Goal: Transaction & Acquisition: Download file/media

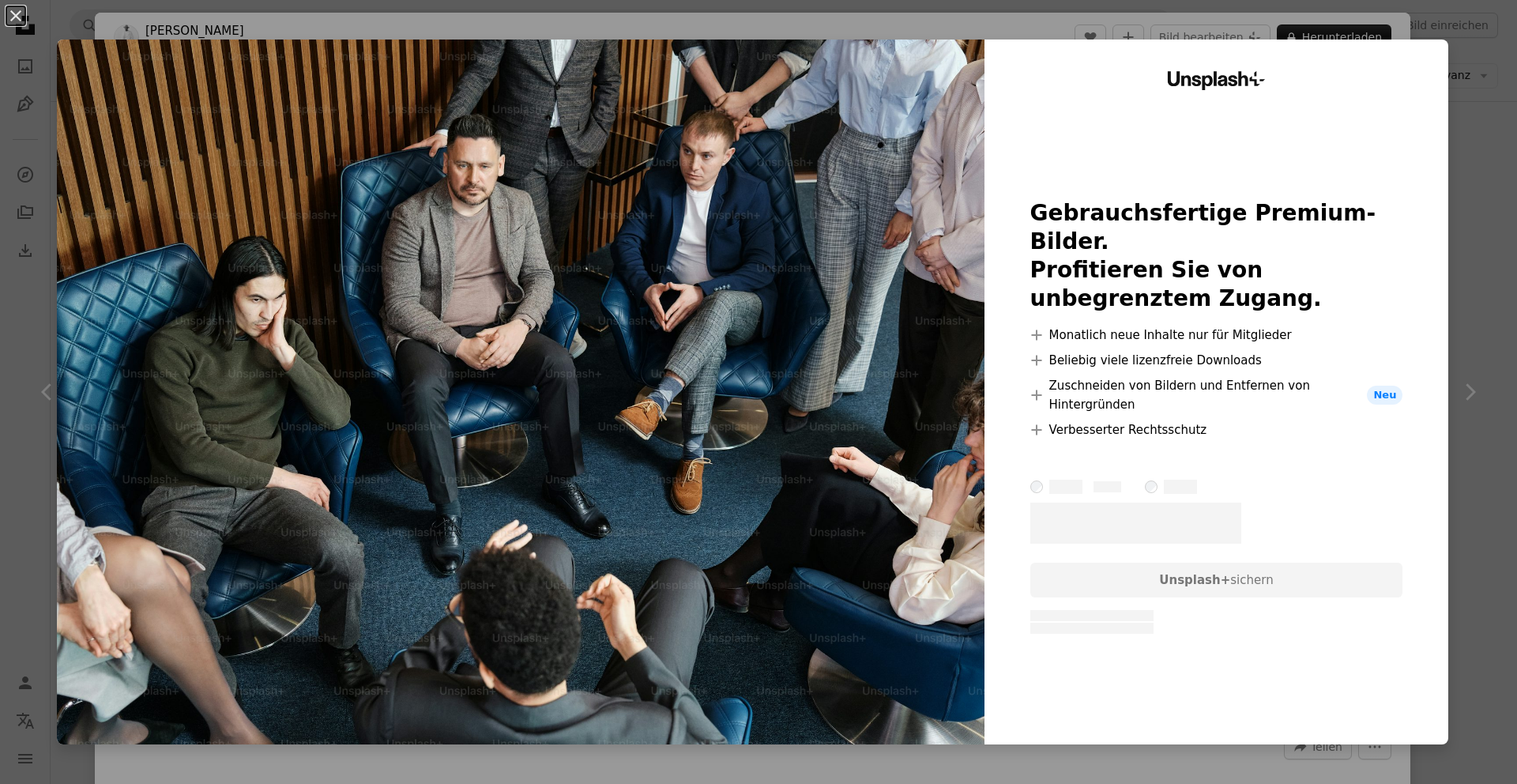
scroll to position [591, 0]
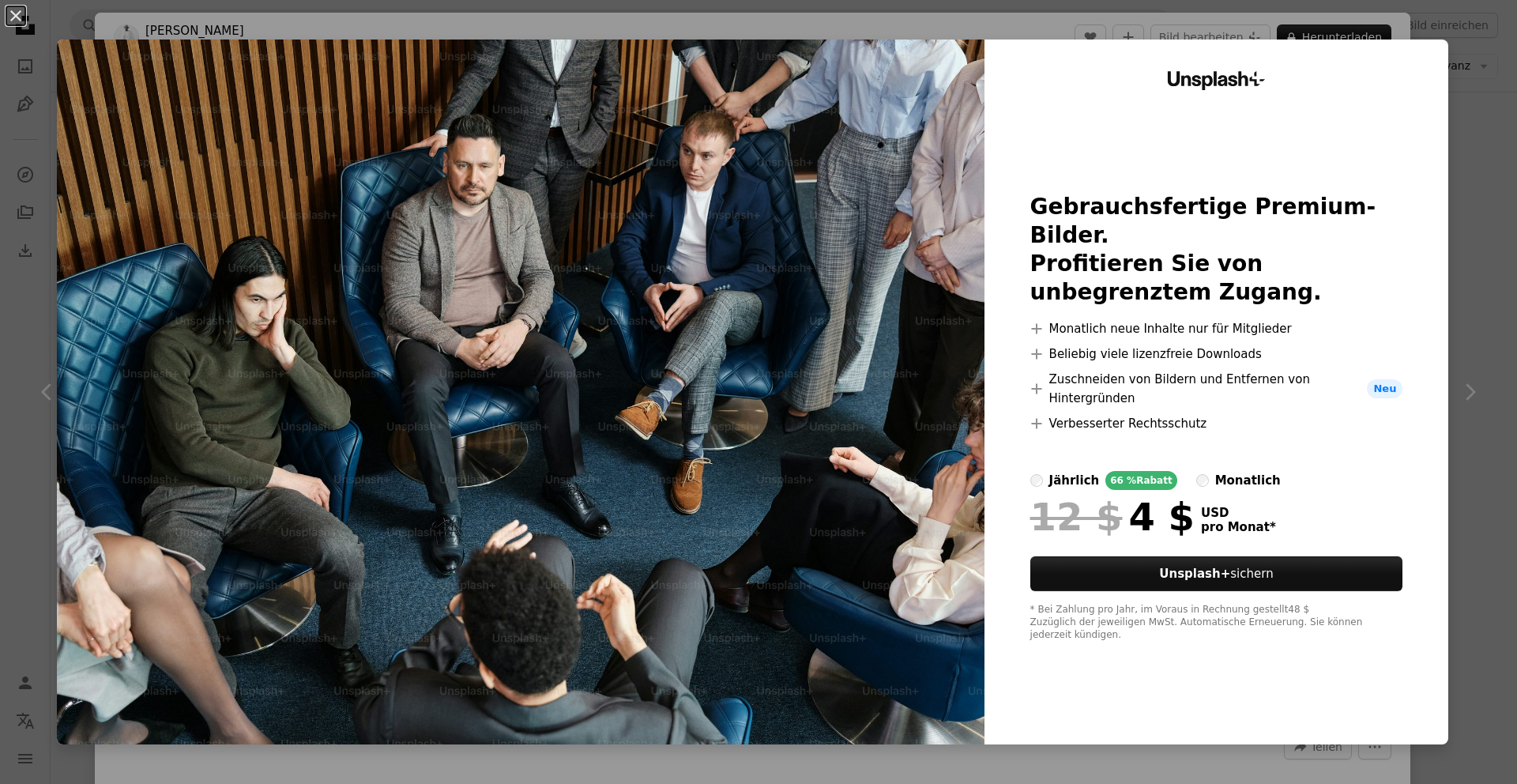
click at [1490, 22] on div "An X shape Unsplash+ Gebrauchsfertige Premium-Bilder. Profitieren Sie von unbeg…" at bounding box center [758, 392] width 1517 height 784
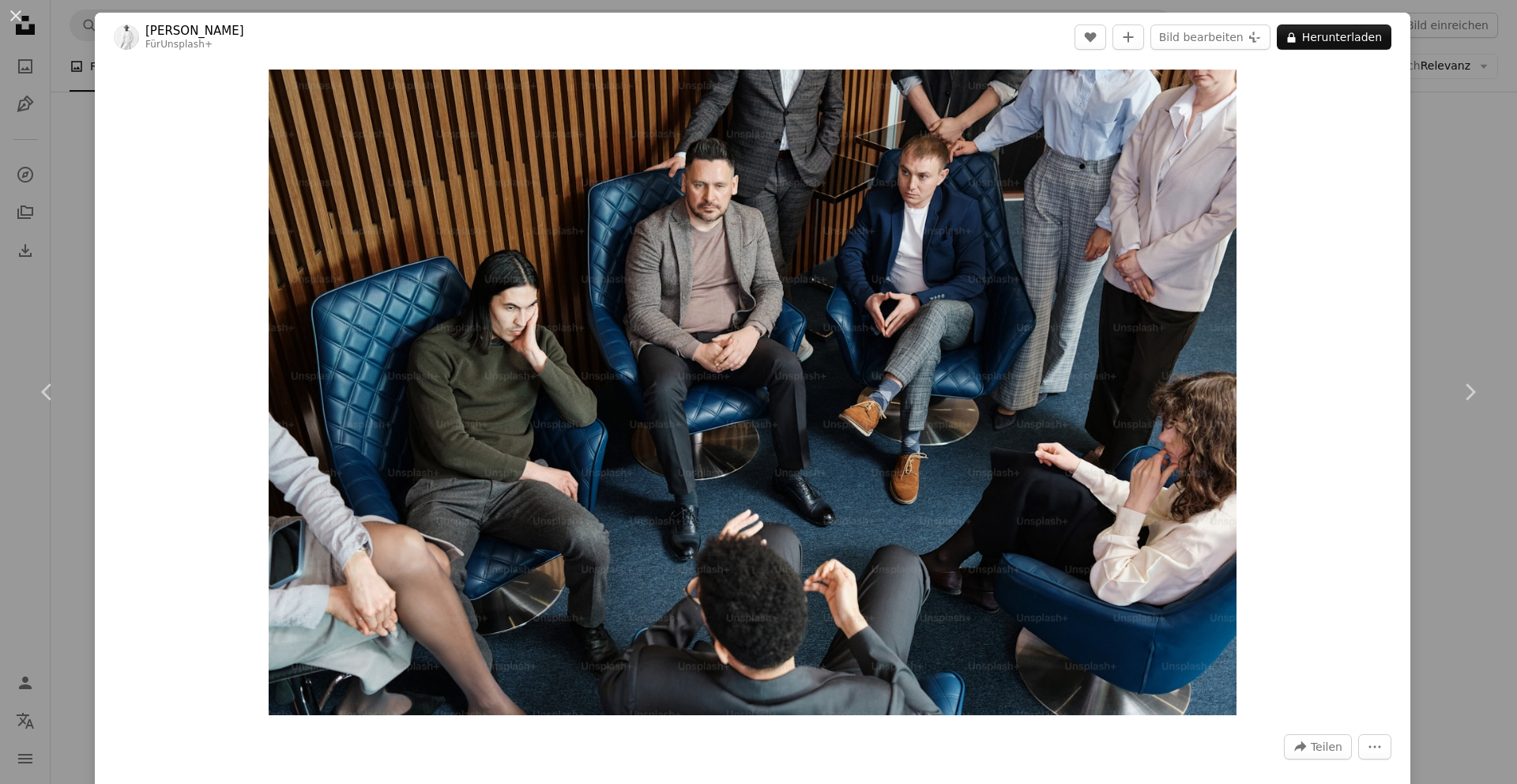
click at [1465, 54] on div "An X shape Chevron left Chevron right [PERSON_NAME] Für Unsplash+ A heart A plu…" at bounding box center [758, 392] width 1517 height 784
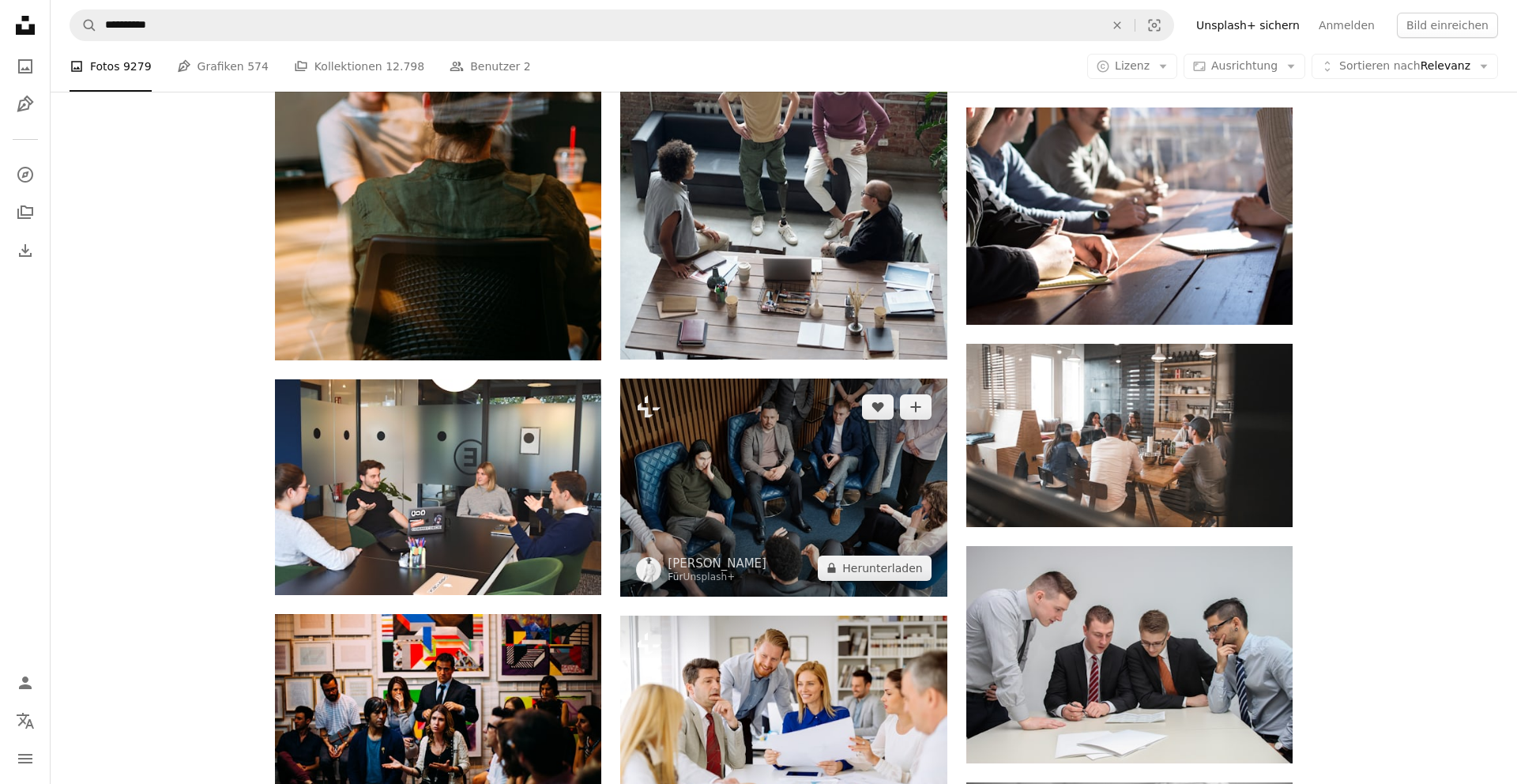
click at [877, 476] on img at bounding box center [783, 487] width 327 height 217
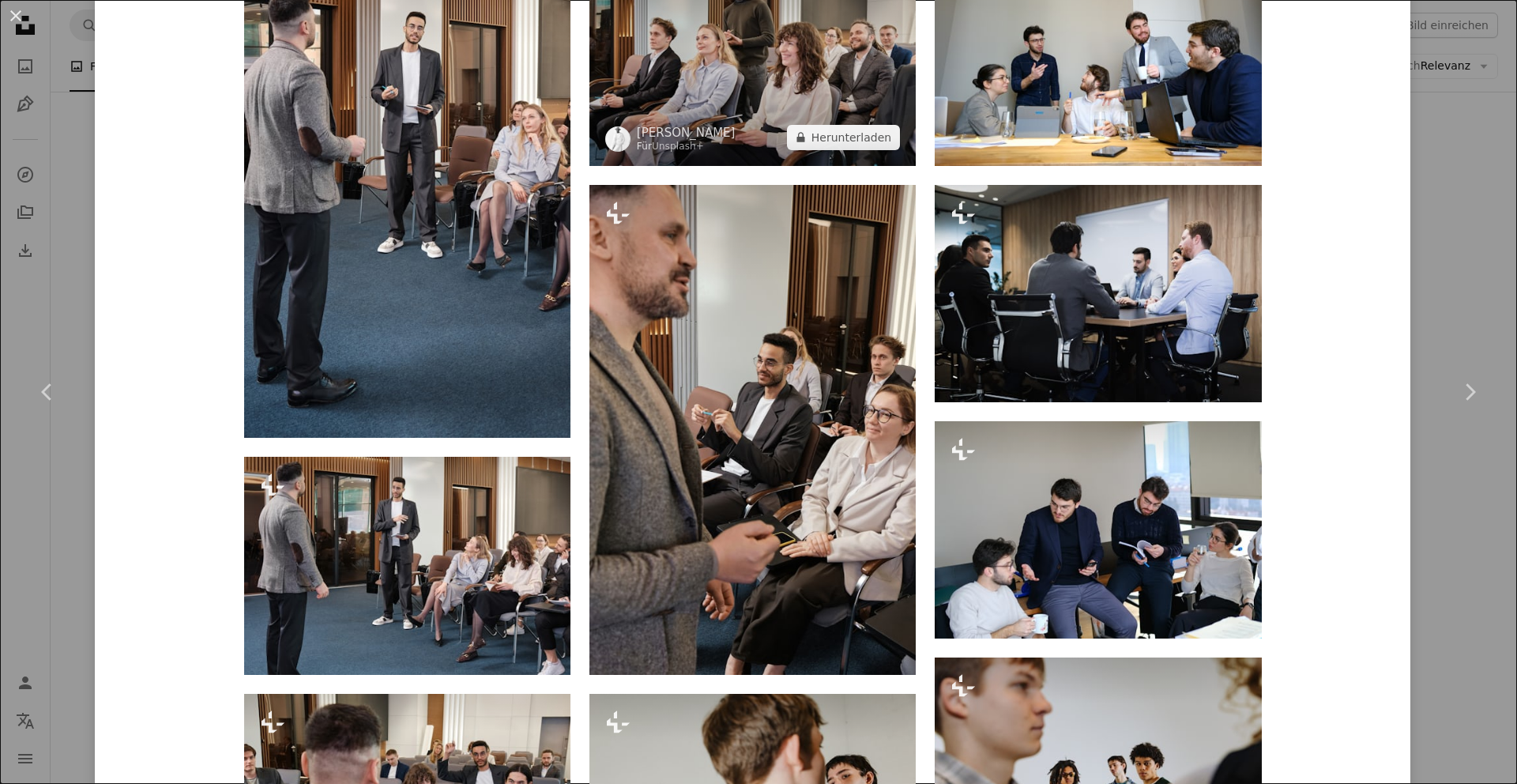
scroll to position [1378, 0]
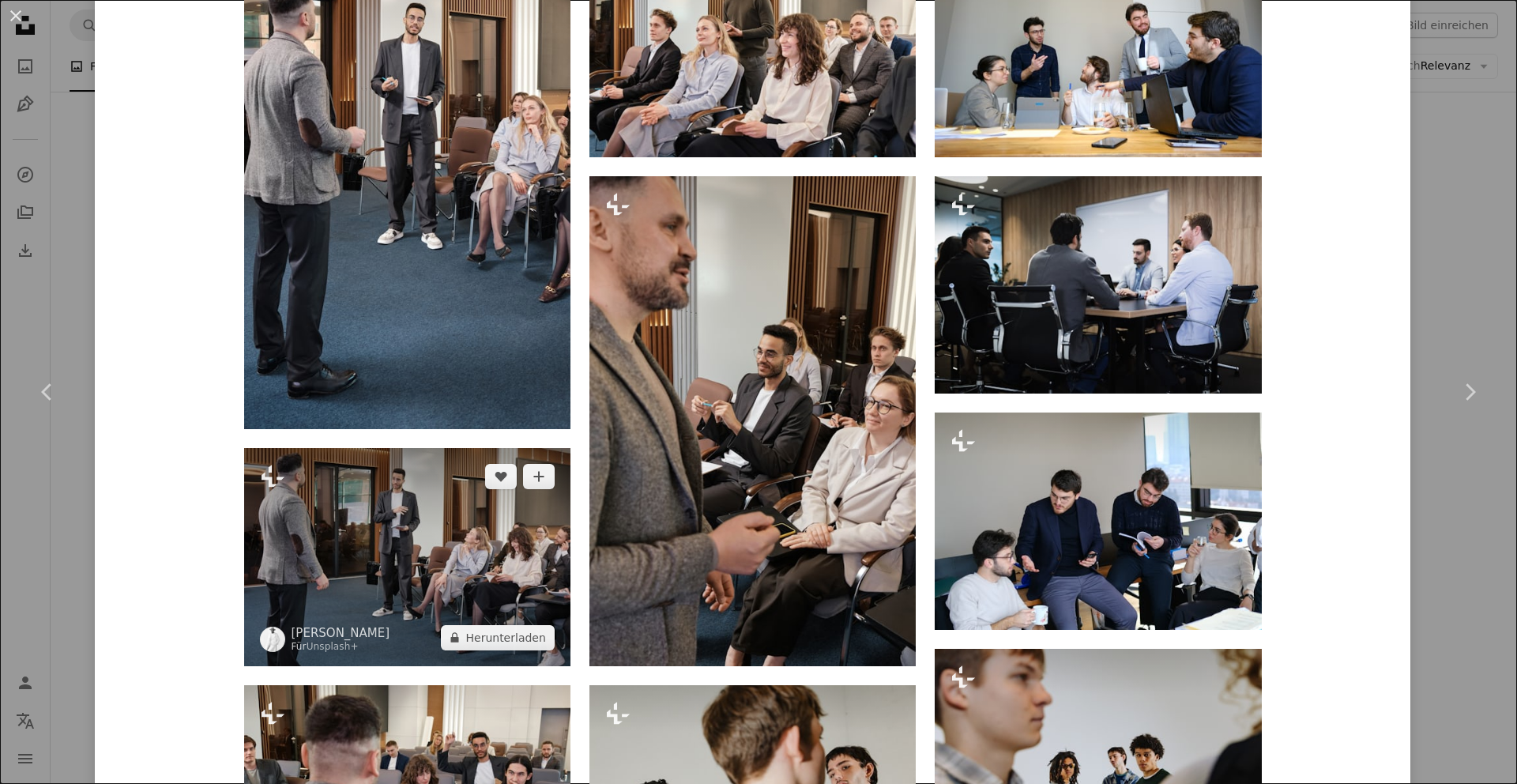
click at [478, 545] on img at bounding box center [407, 556] width 327 height 217
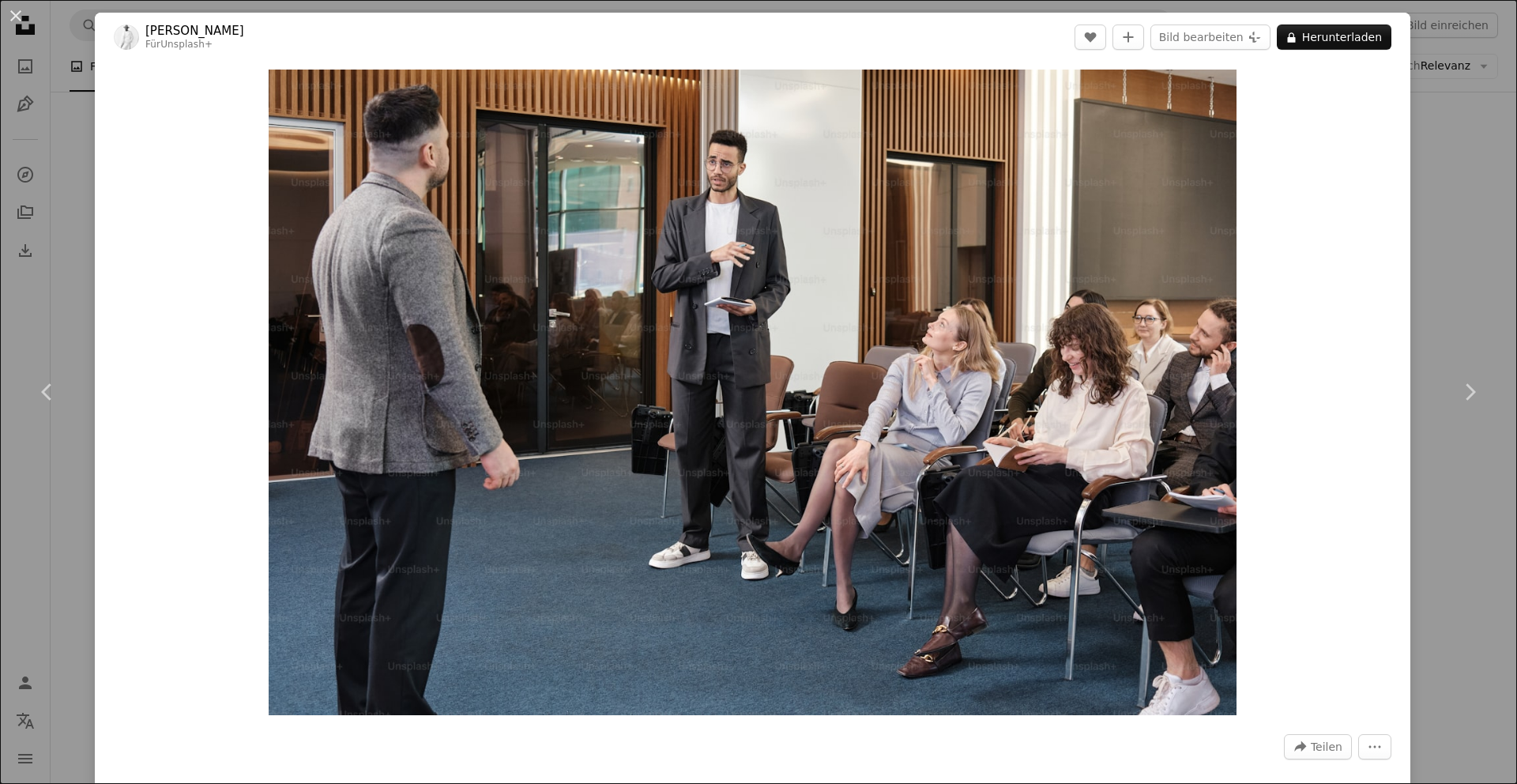
click at [1516, 138] on div "An X shape Chevron left Chevron right [PERSON_NAME] Für Unsplash+ A heart A plu…" at bounding box center [758, 392] width 1517 height 784
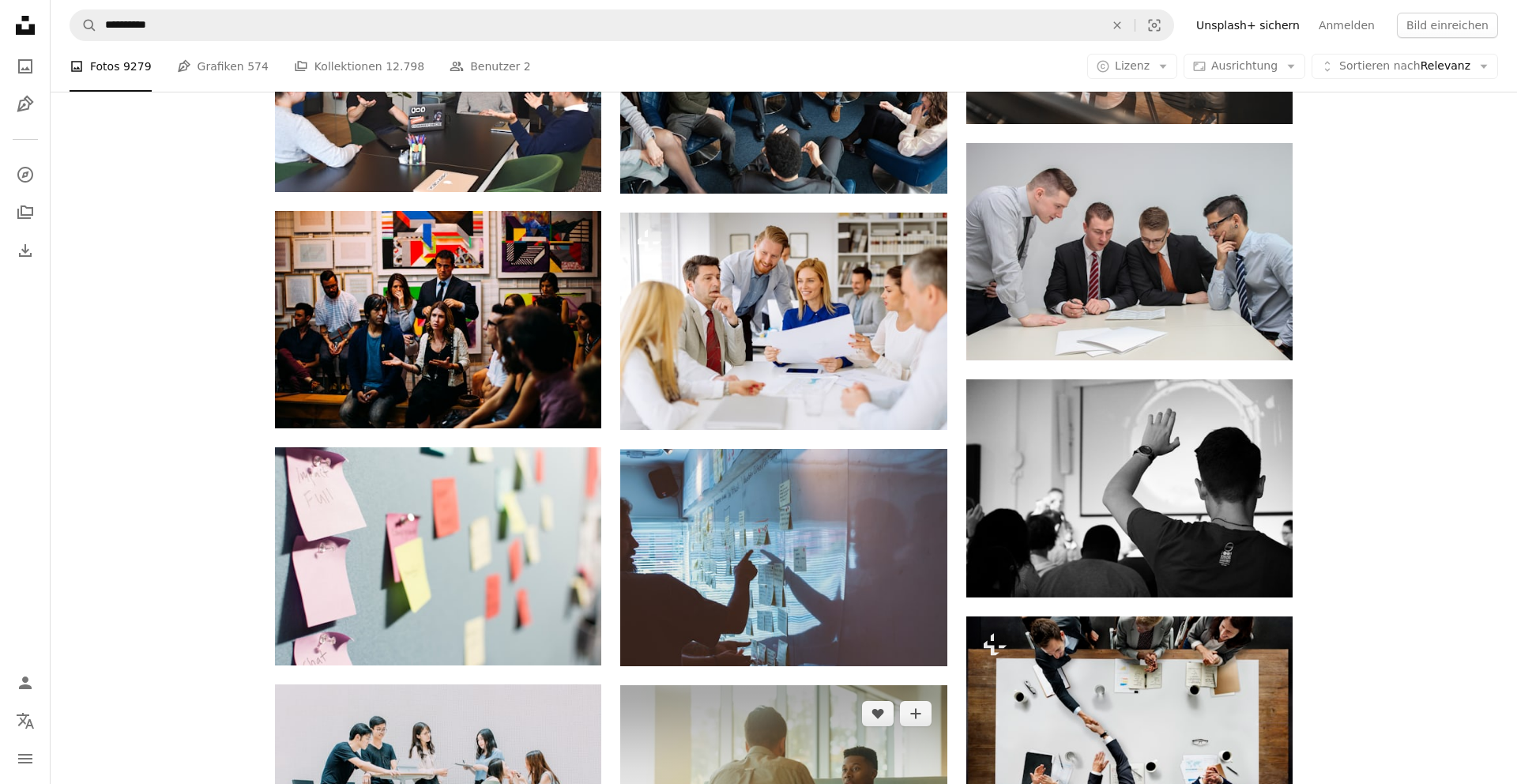
scroll to position [987, 0]
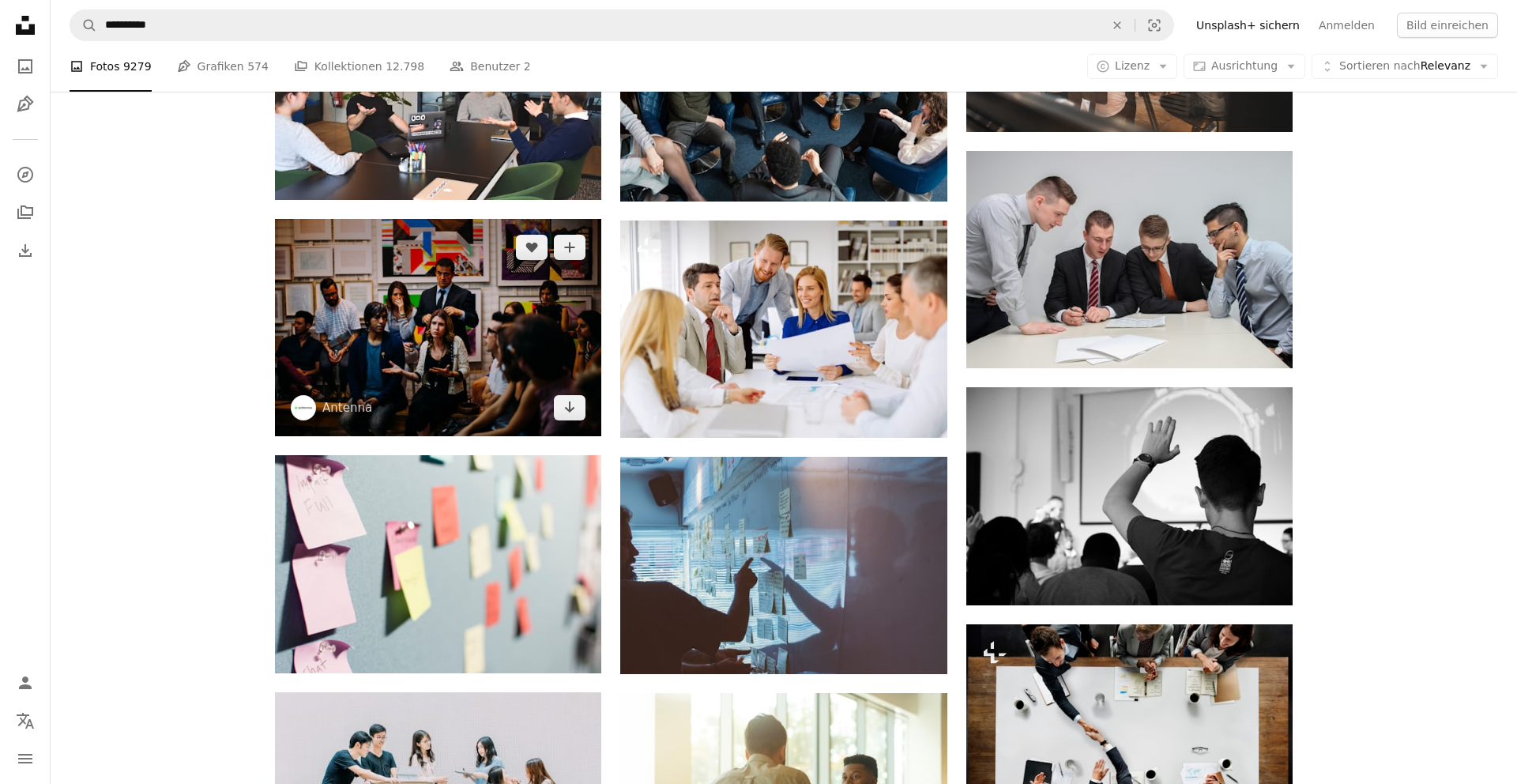
click at [518, 293] on img at bounding box center [438, 327] width 327 height 217
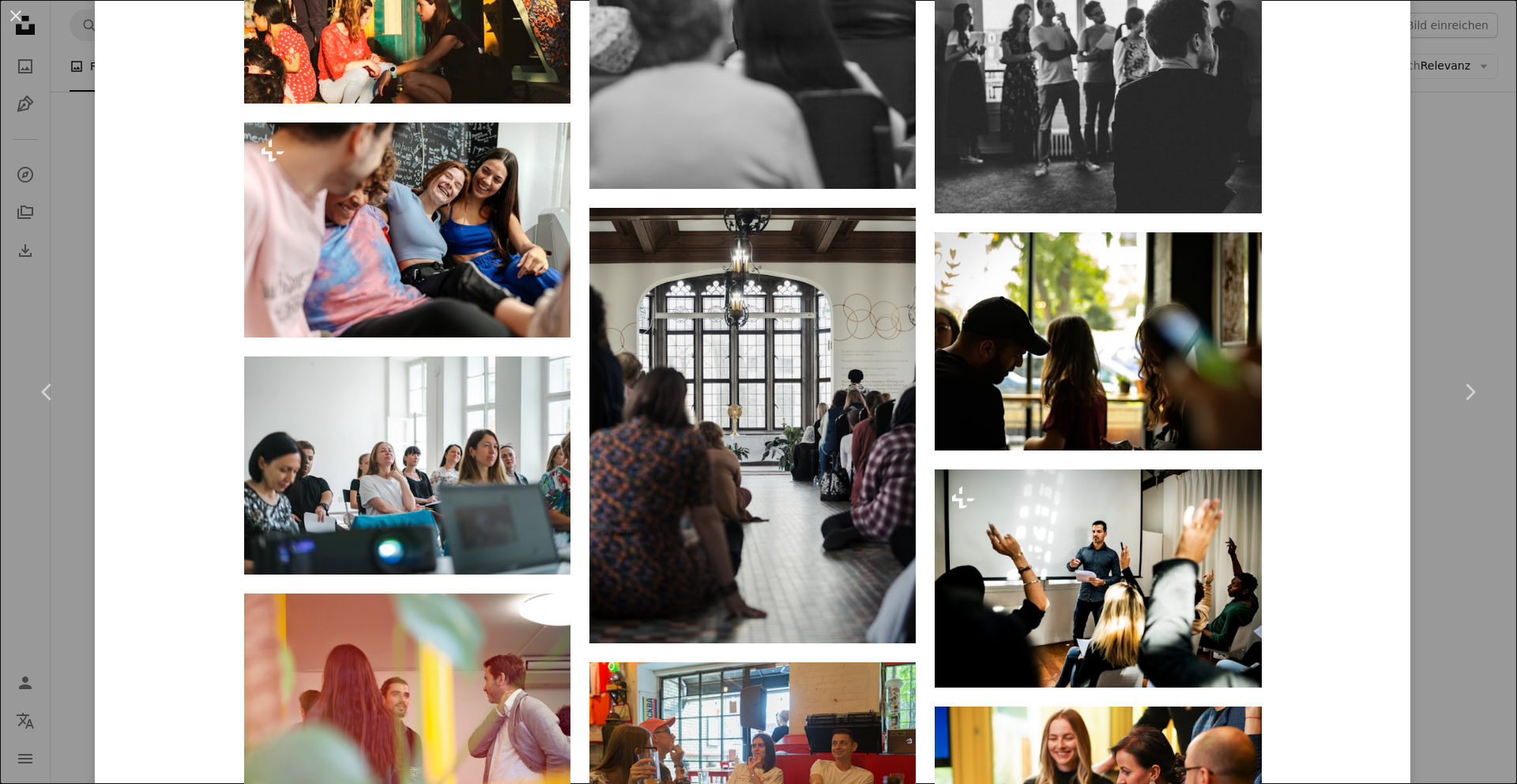
scroll to position [1830, 0]
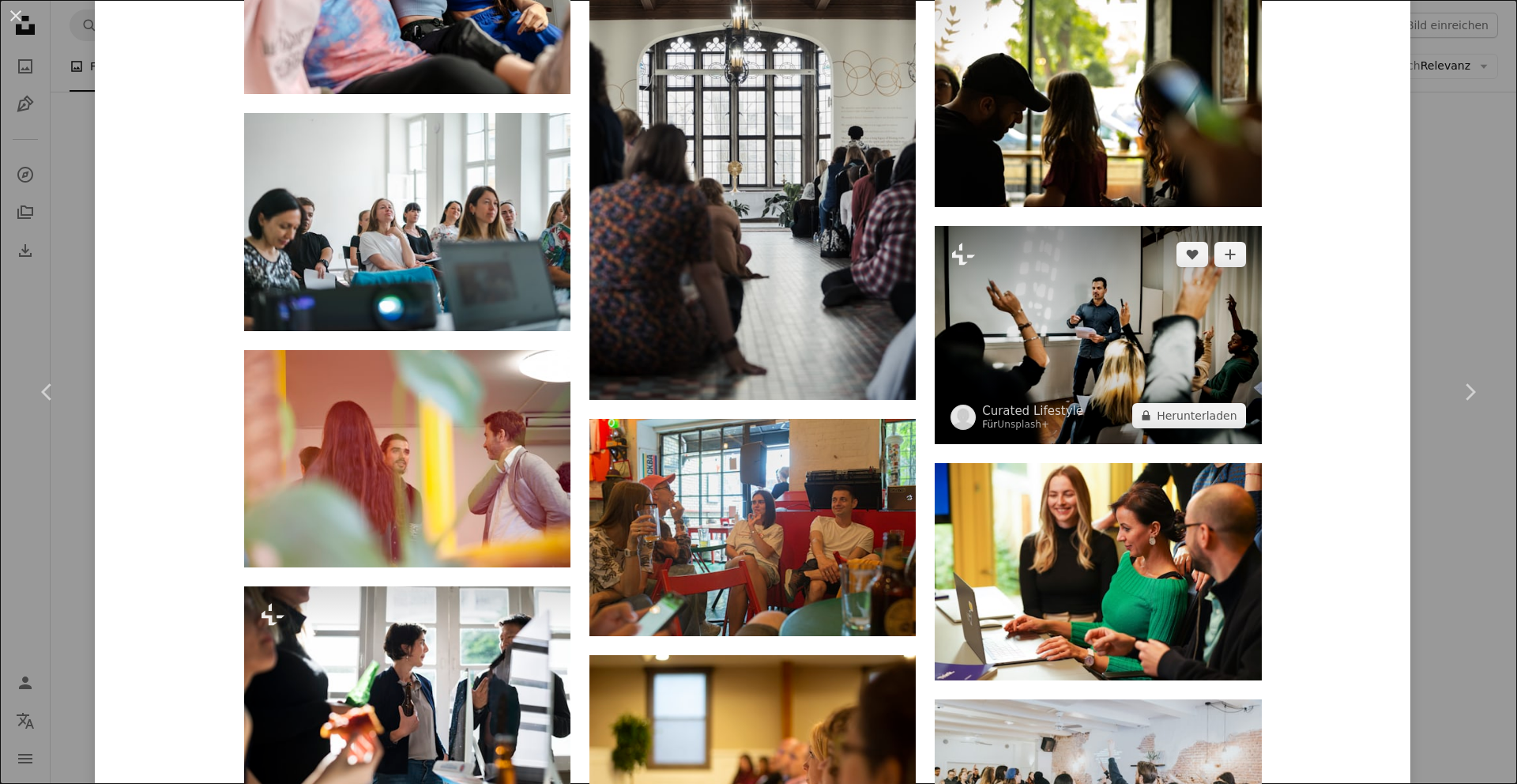
click at [1183, 339] on img at bounding box center [1098, 335] width 327 height 218
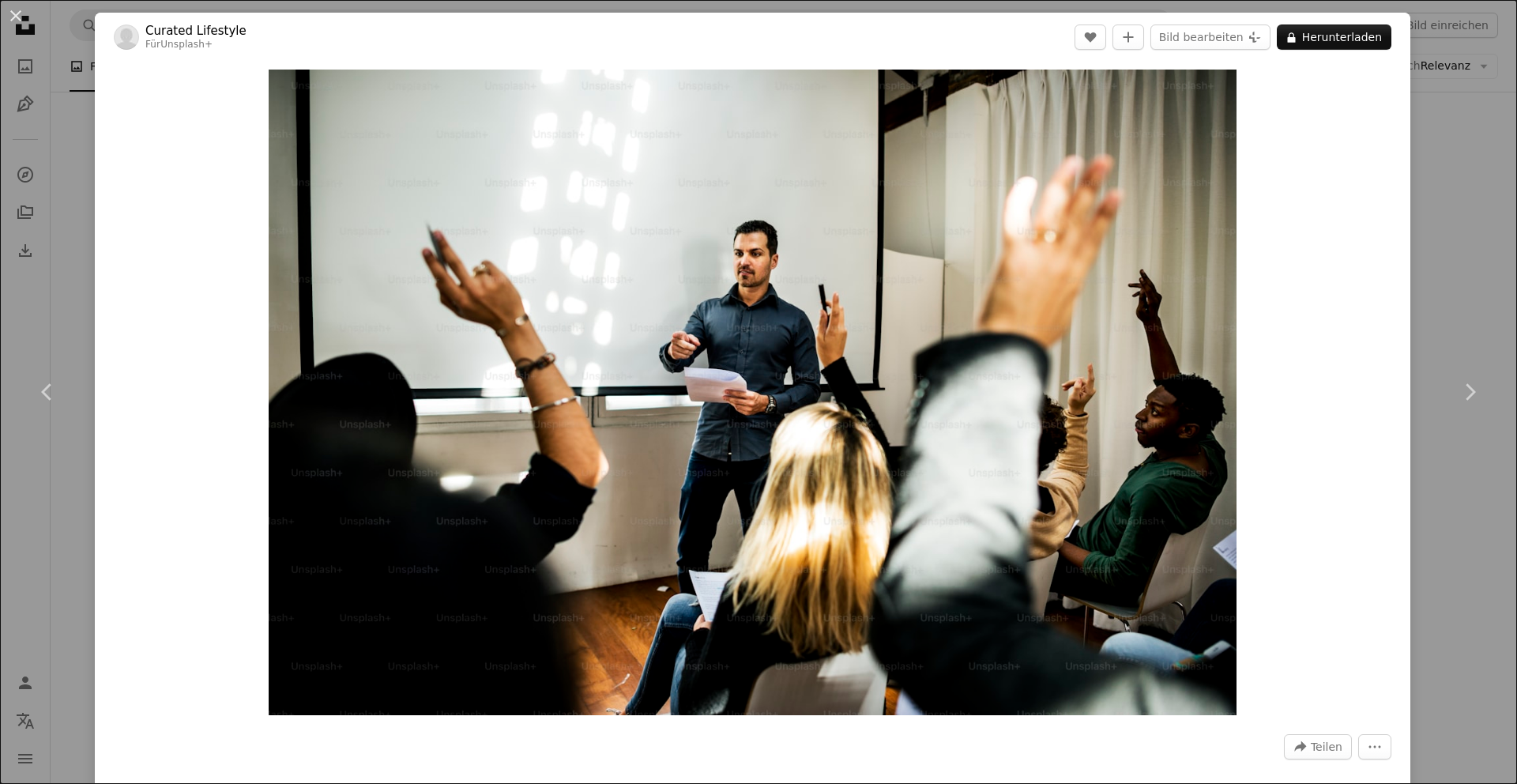
click at [1453, 232] on div "An X shape Chevron left Chevron right Curated Lifestyle Für Unsplash+ A heart A…" at bounding box center [758, 392] width 1517 height 784
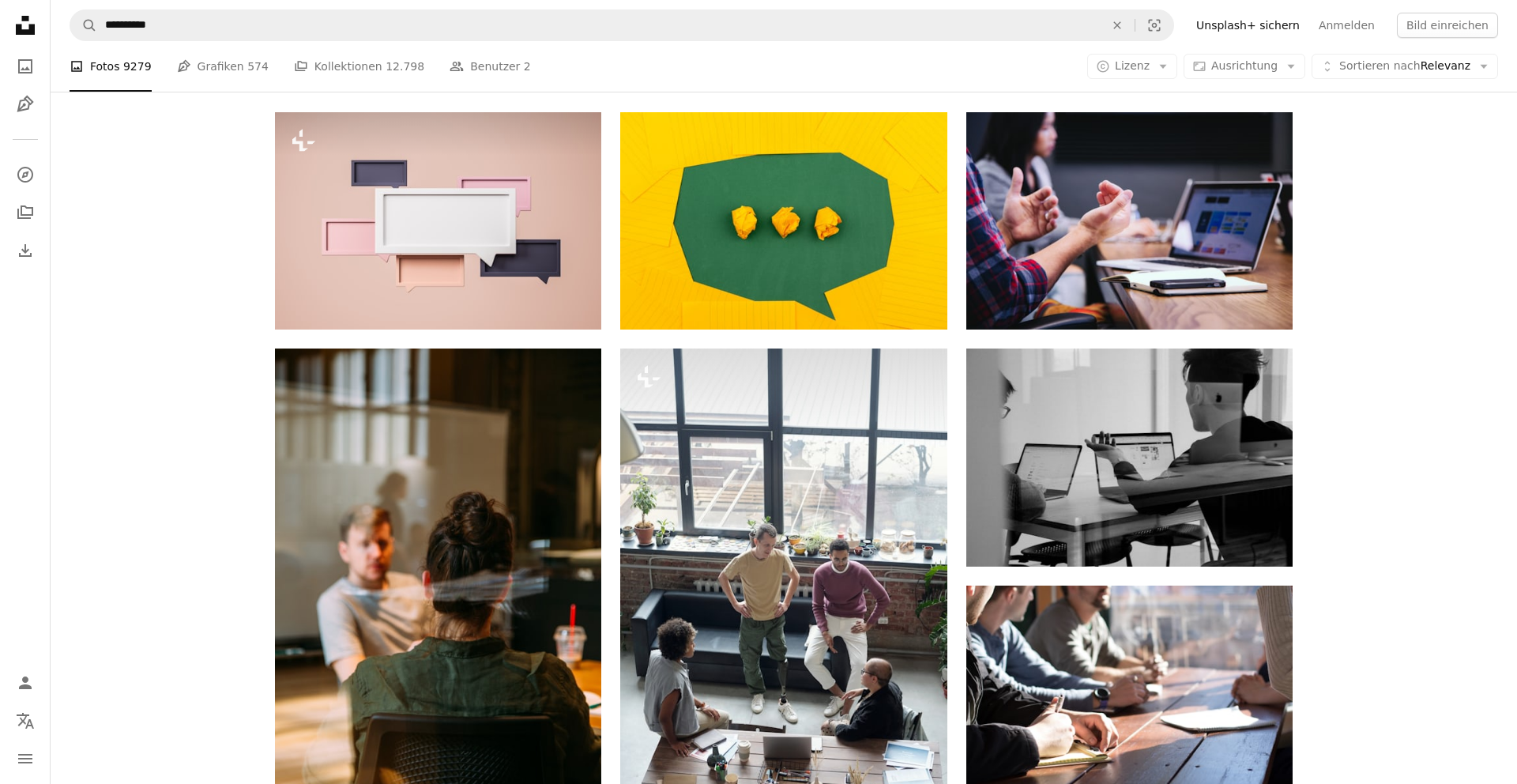
scroll to position [282, 0]
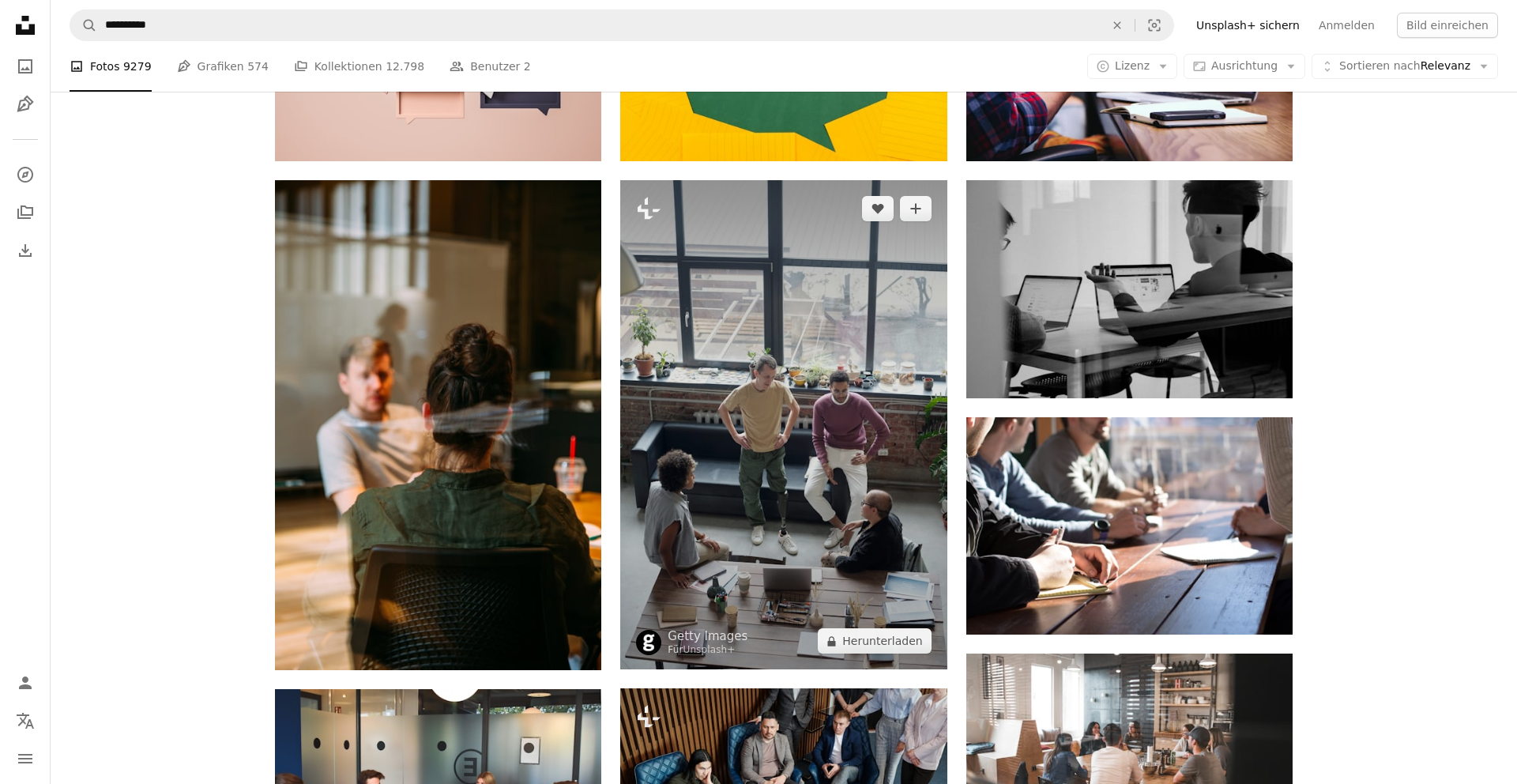
click at [853, 462] on img at bounding box center [783, 424] width 327 height 489
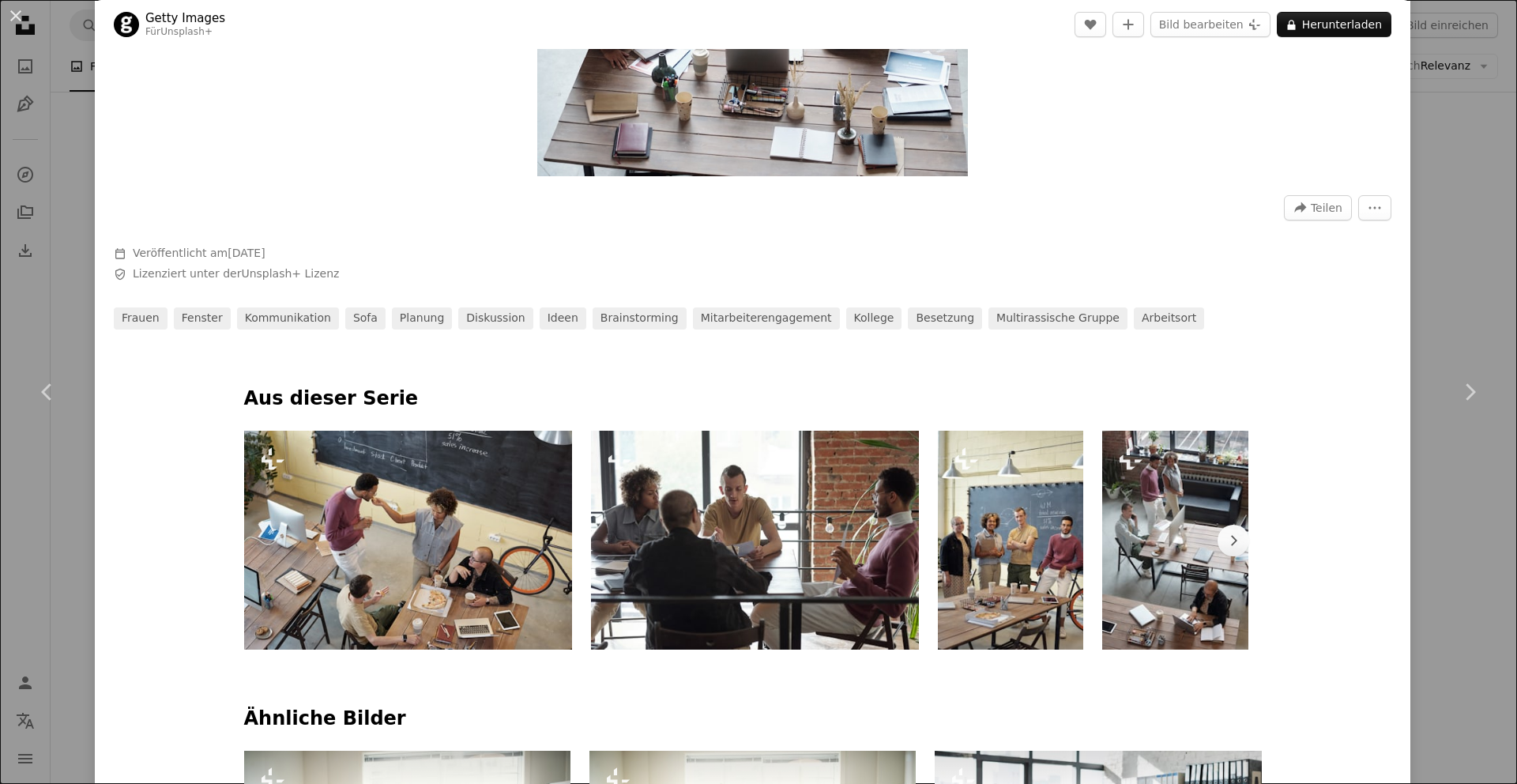
scroll to position [719, 0]
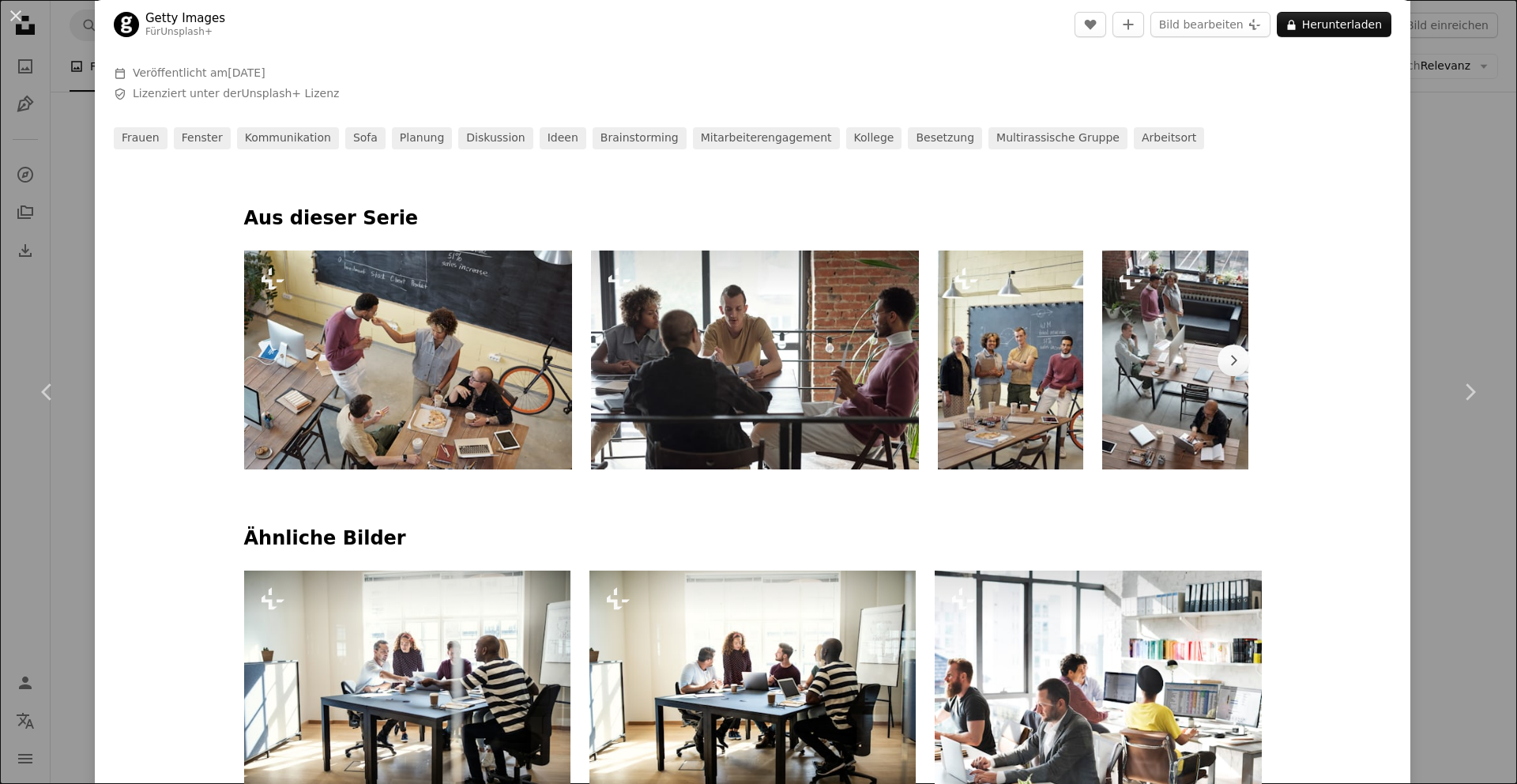
click at [858, 342] on img at bounding box center [754, 359] width 327 height 219
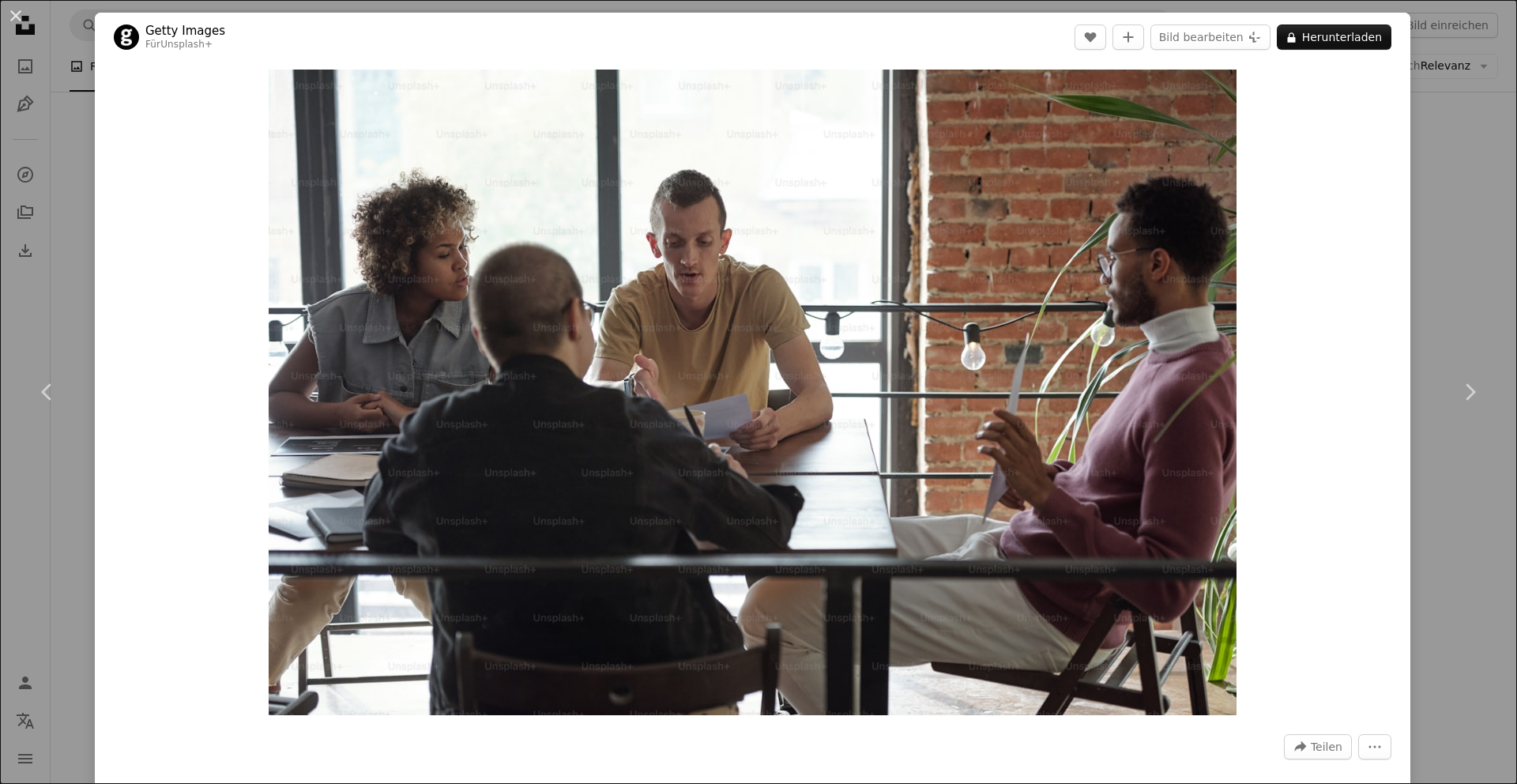
click at [1492, 167] on div "An X shape Chevron left Chevron right Getty Images Für Unsplash+ A heart A plus…" at bounding box center [758, 392] width 1517 height 784
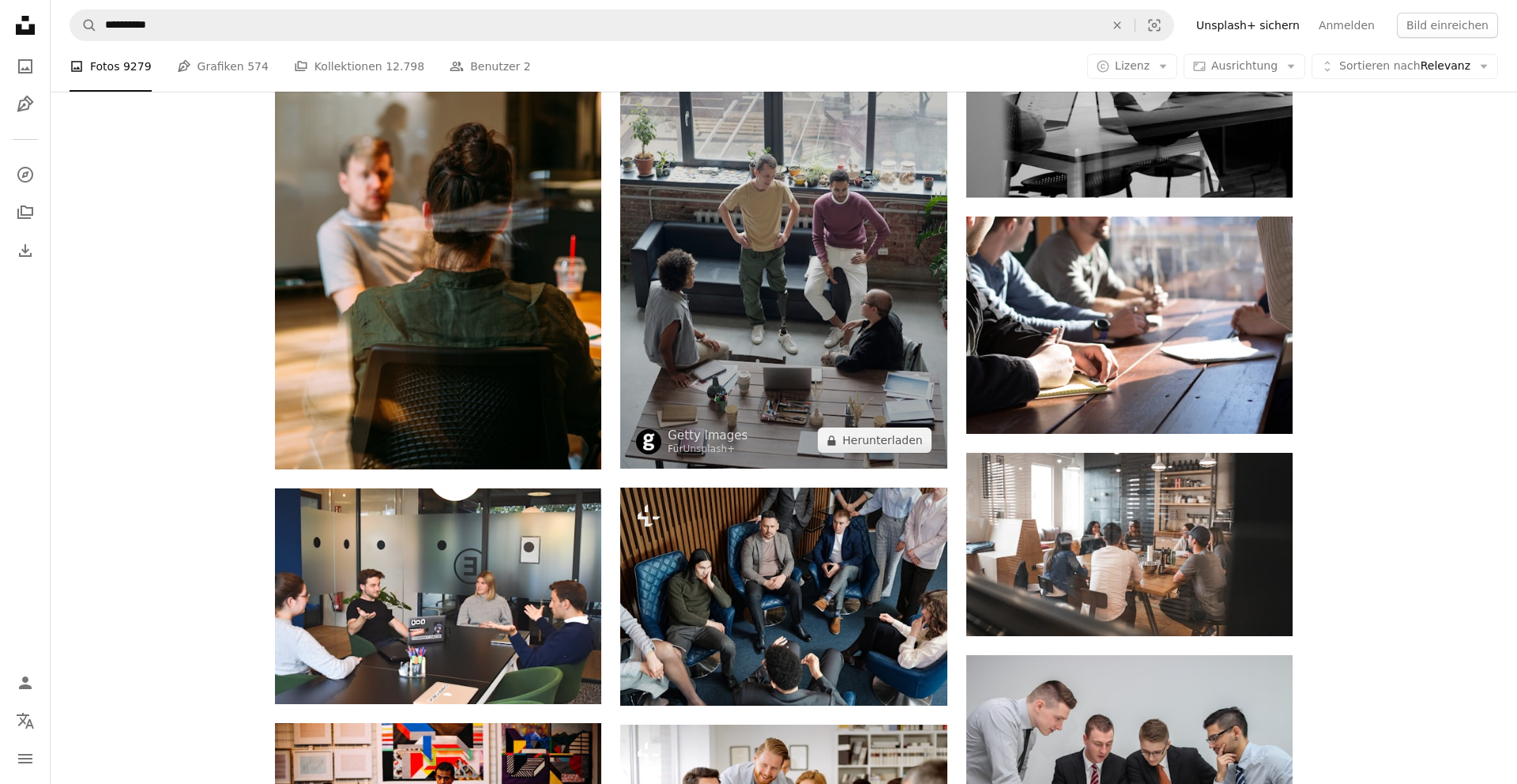
scroll to position [689, 0]
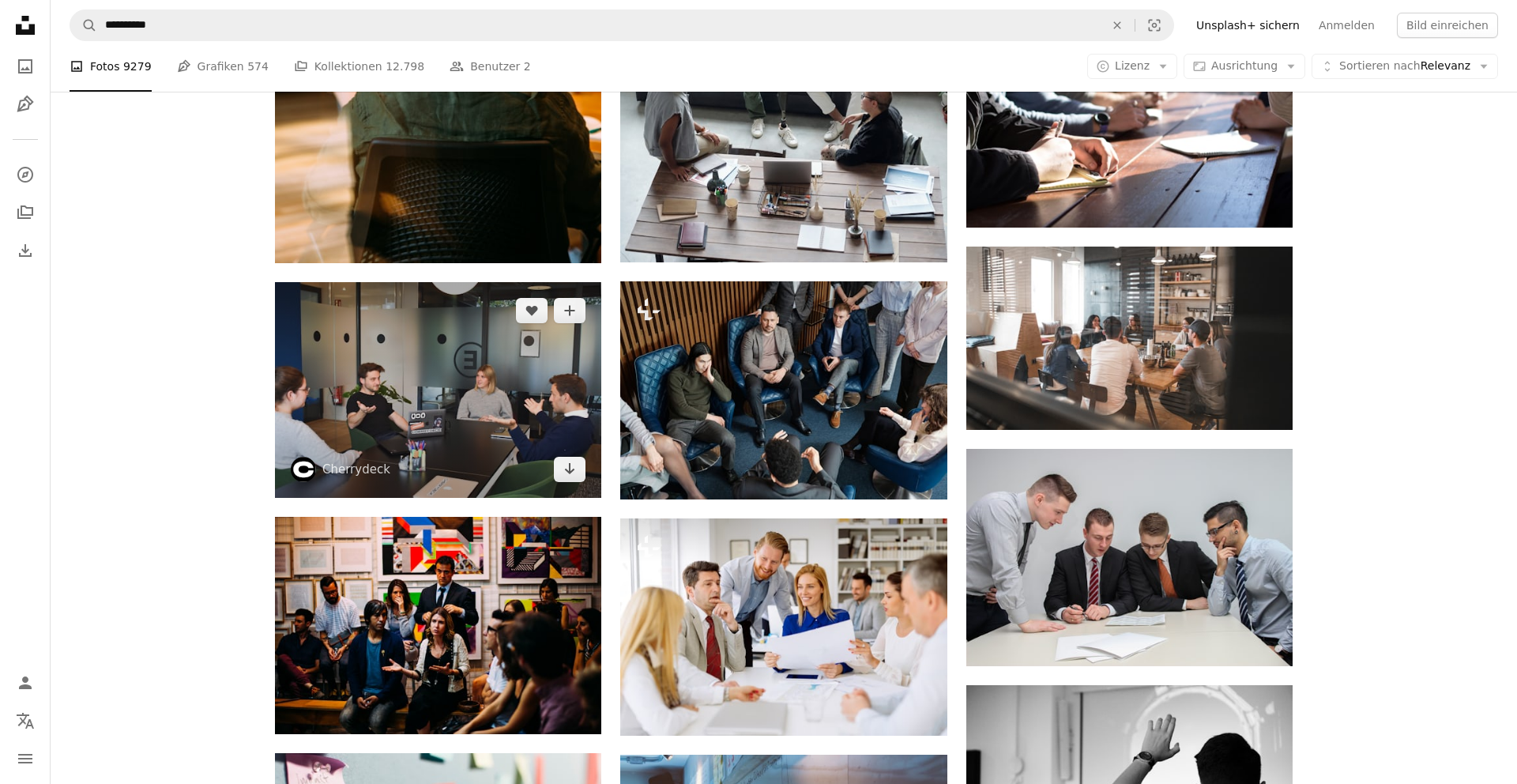
click at [527, 430] on img at bounding box center [438, 390] width 327 height 215
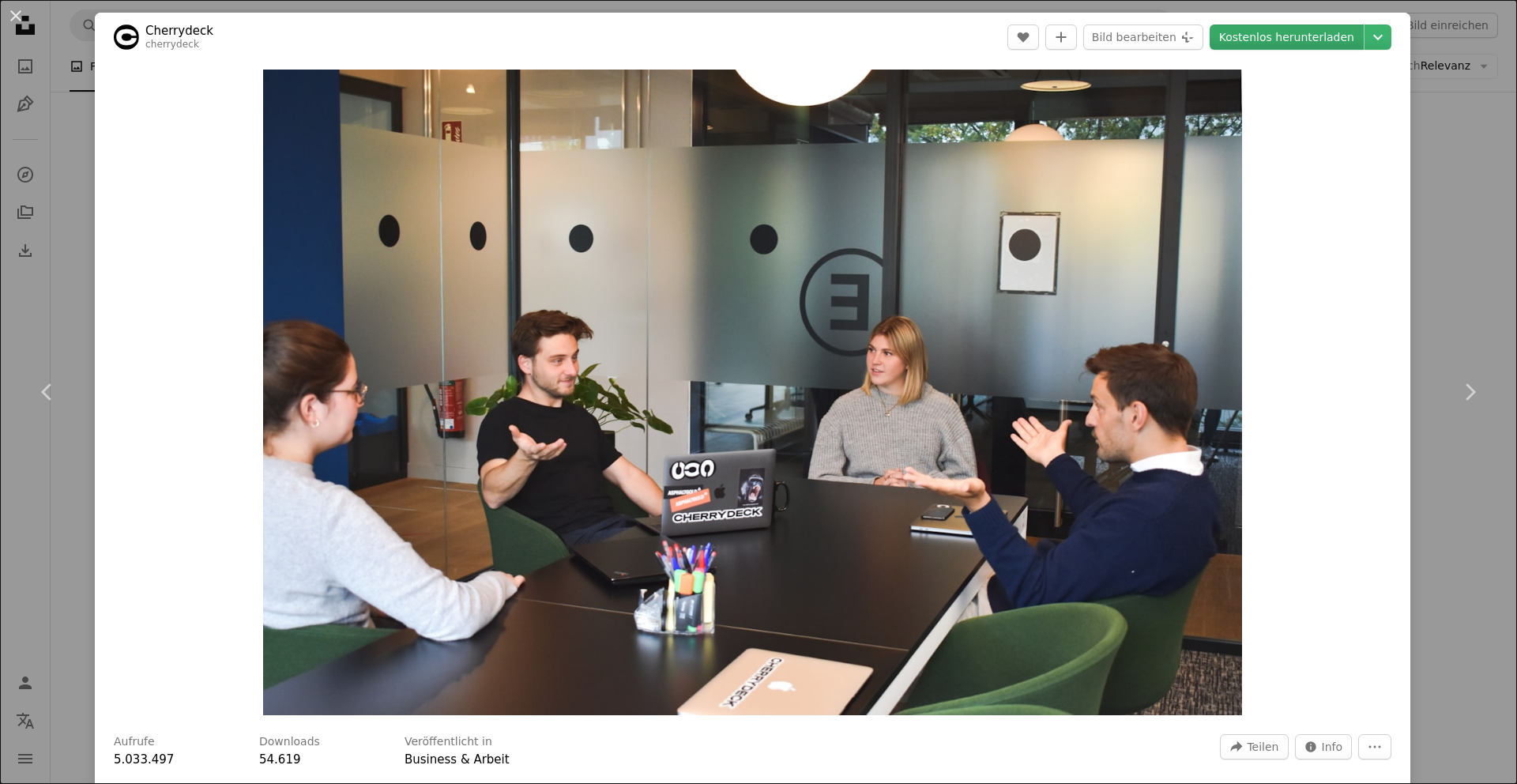
click at [1290, 38] on link "Kostenlos herunterladen" at bounding box center [1287, 38] width 154 height 26
